Goal: Task Accomplishment & Management: Manage account settings

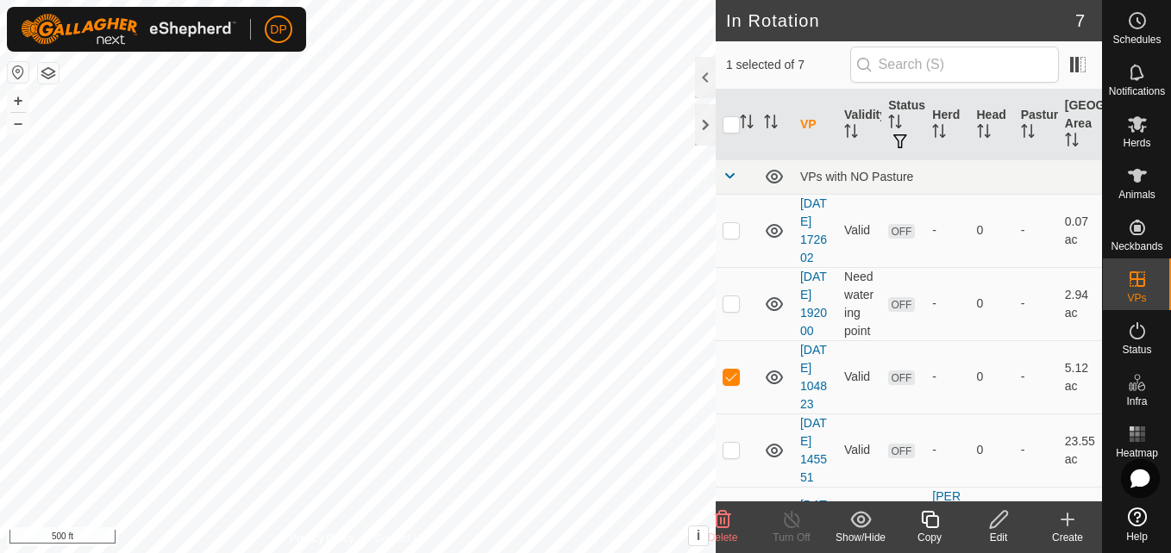
scroll to position [74, 0]
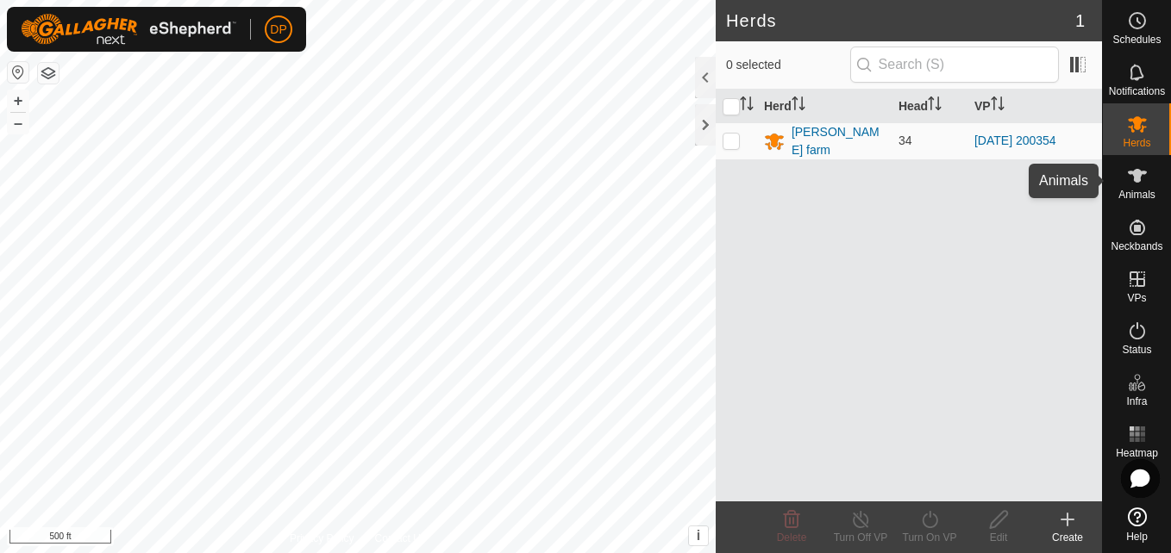
click at [1125, 181] on es-animals-svg-icon at bounding box center [1136, 176] width 31 height 28
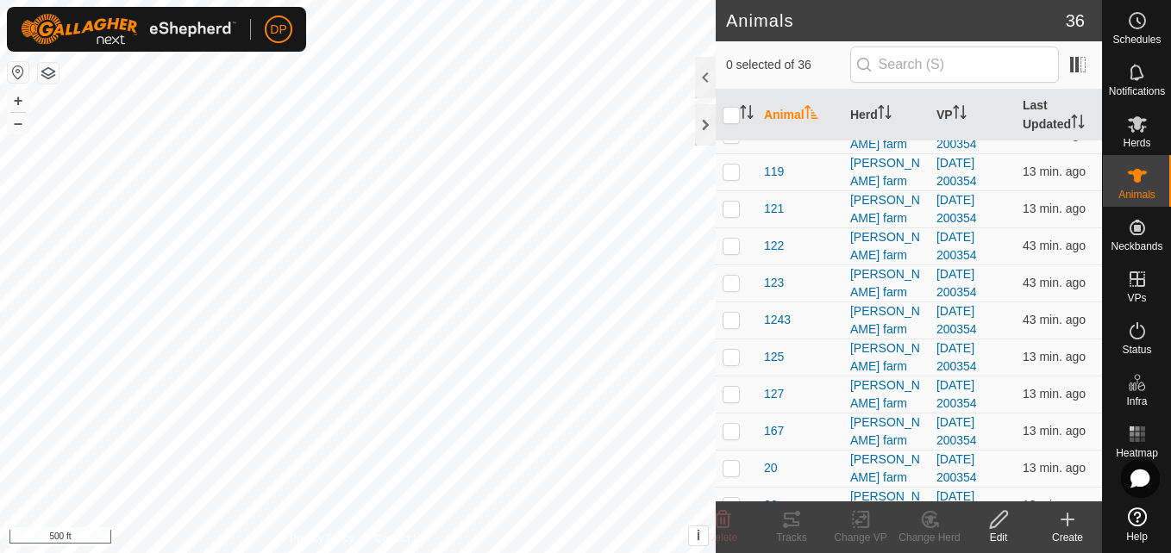
scroll to position [259, 0]
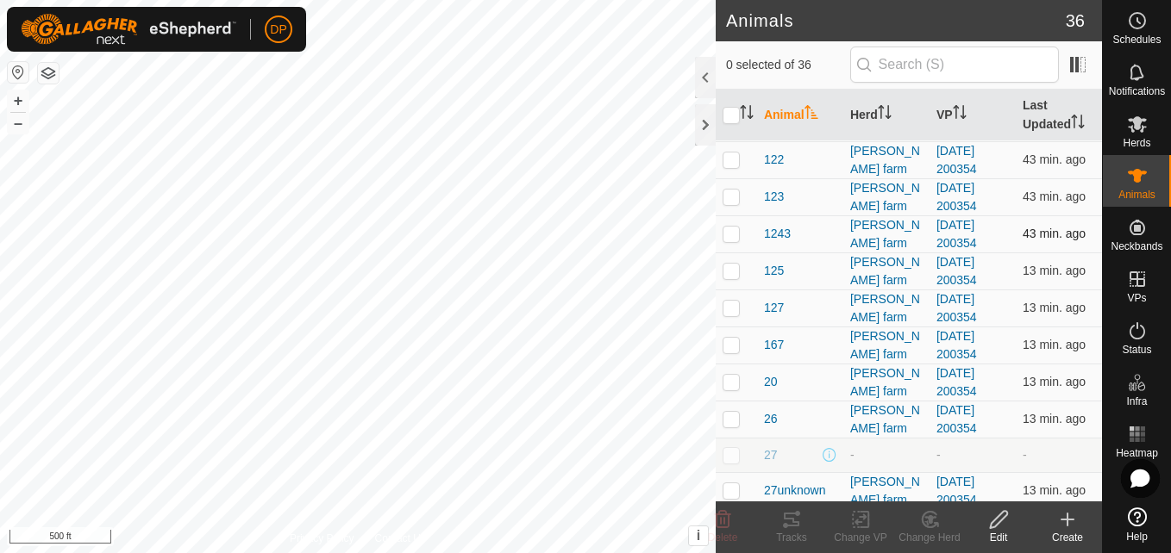
click at [728, 234] on p-checkbox at bounding box center [730, 234] width 17 height 14
click at [731, 228] on p-checkbox at bounding box center [730, 234] width 17 height 14
checkbox input "false"
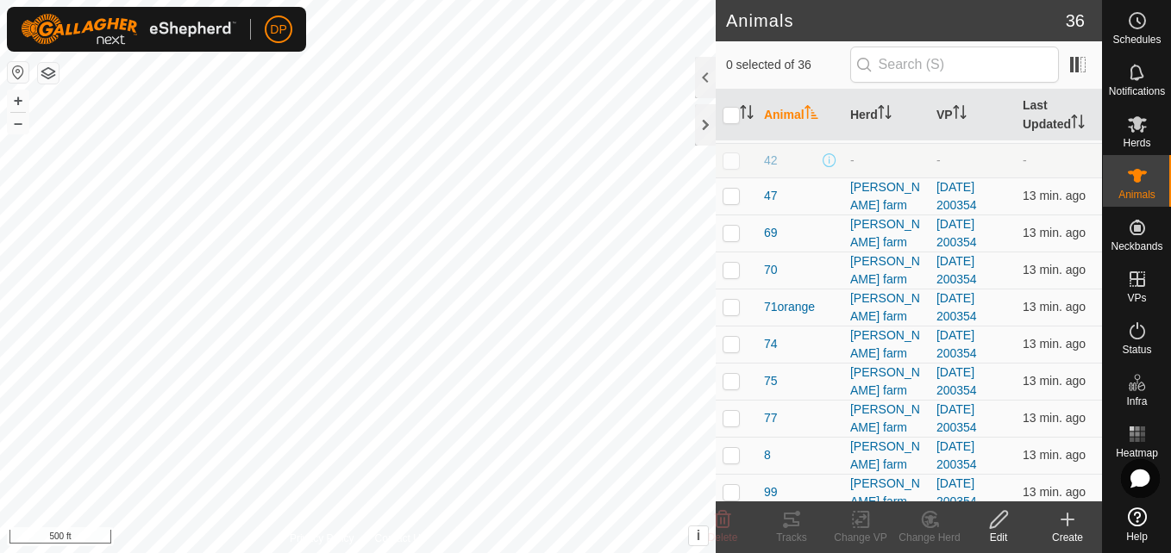
scroll to position [988, 0]
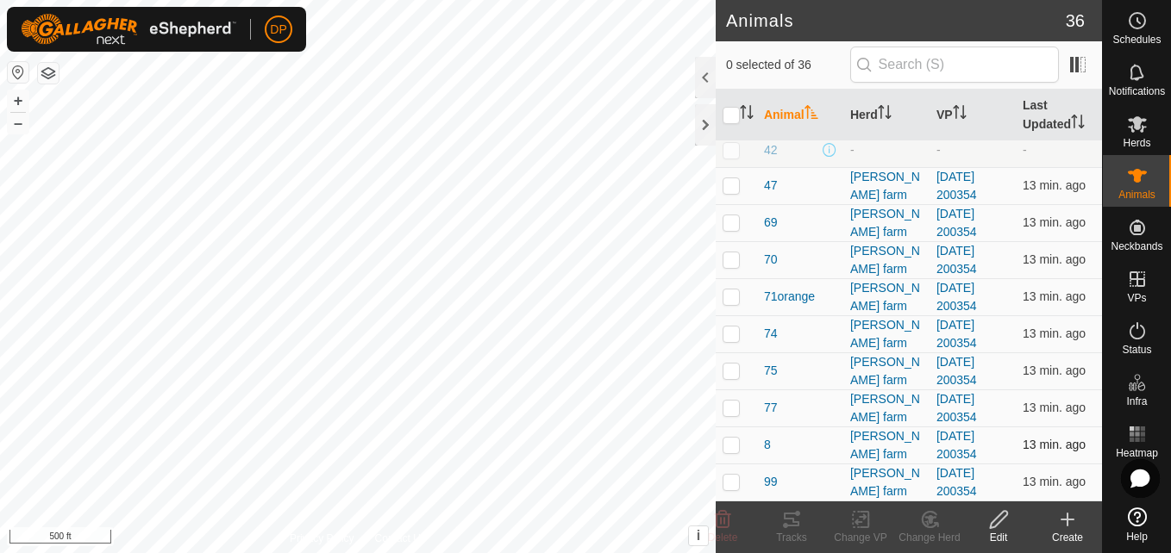
click at [730, 446] on p-checkbox at bounding box center [730, 445] width 17 height 14
checkbox input "false"
click at [718, 0] on html "DP Schedules Notifications Herds Animals Neckbands VPs Status Infra Heatmap Hel…" at bounding box center [585, 276] width 1171 height 553
click at [583, 553] on html "DP Schedules Notifications Herds Animals Neckbands VPs Status Infra Heatmap Hel…" at bounding box center [585, 276] width 1171 height 553
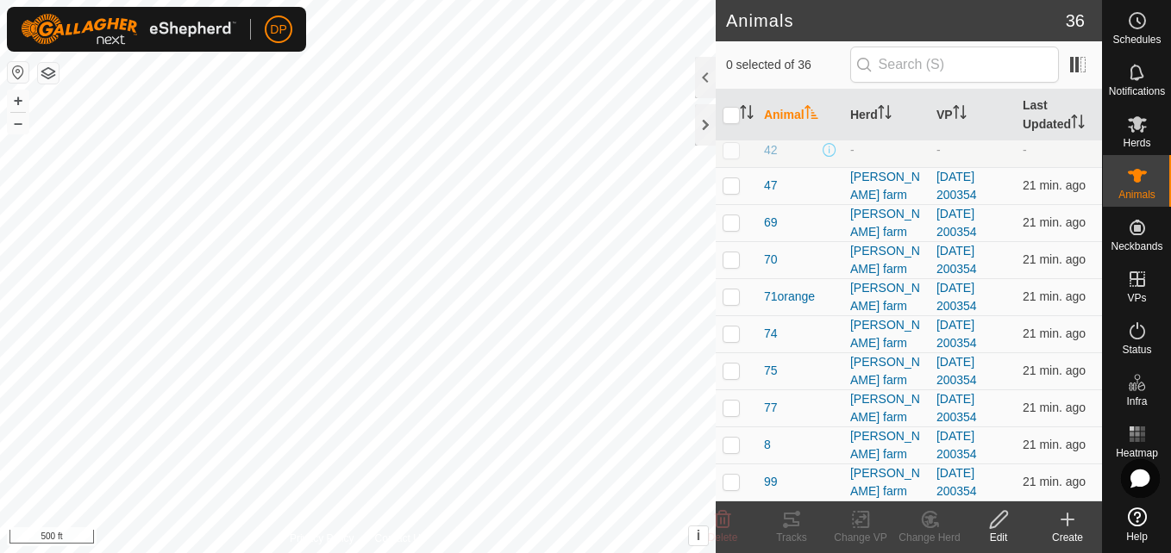
click at [569, 553] on html "DP Schedules Notifications Herds Animals Neckbands VPs Status Infra Heatmap Hel…" at bounding box center [585, 276] width 1171 height 553
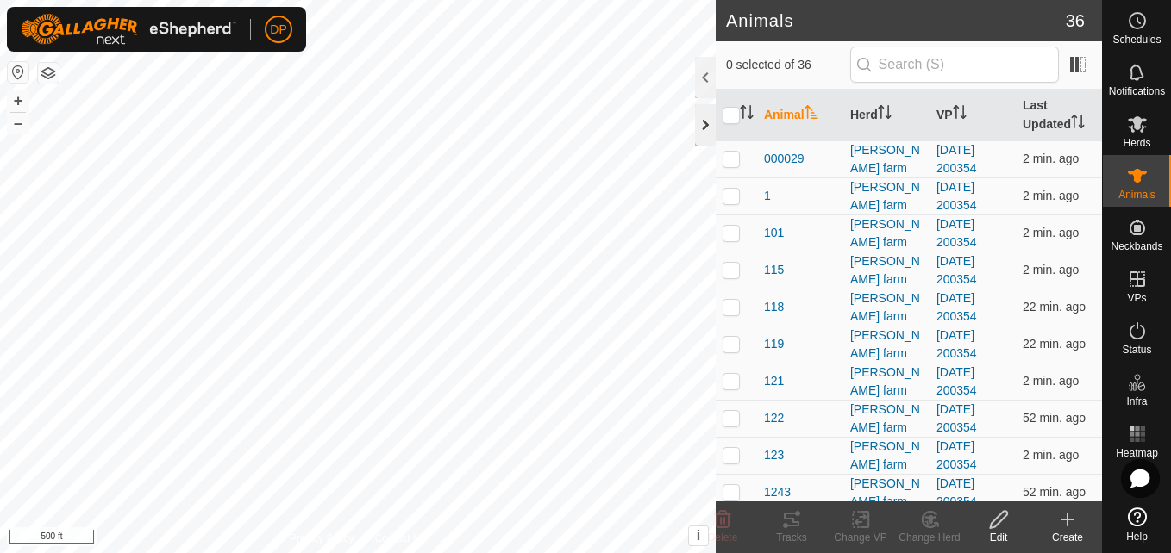
click at [699, 117] on div at bounding box center [705, 124] width 21 height 41
